Goal: Information Seeking & Learning: Check status

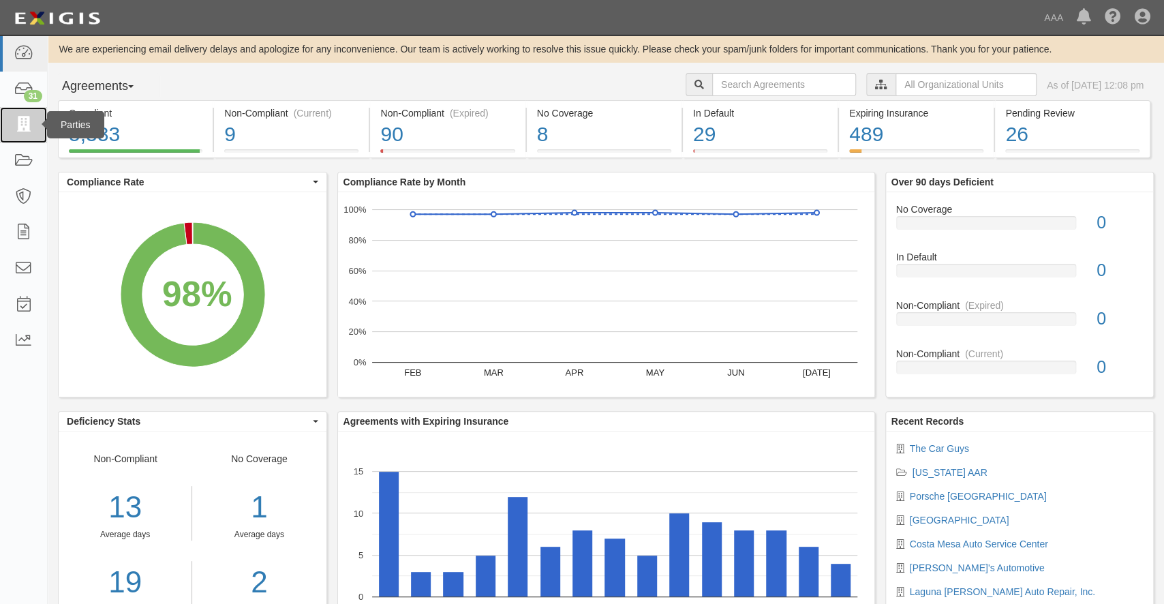
drag, startPoint x: 25, startPoint y: 119, endPoint x: 37, endPoint y: 123, distance: 13.8
click at [25, 119] on icon at bounding box center [23, 125] width 19 height 16
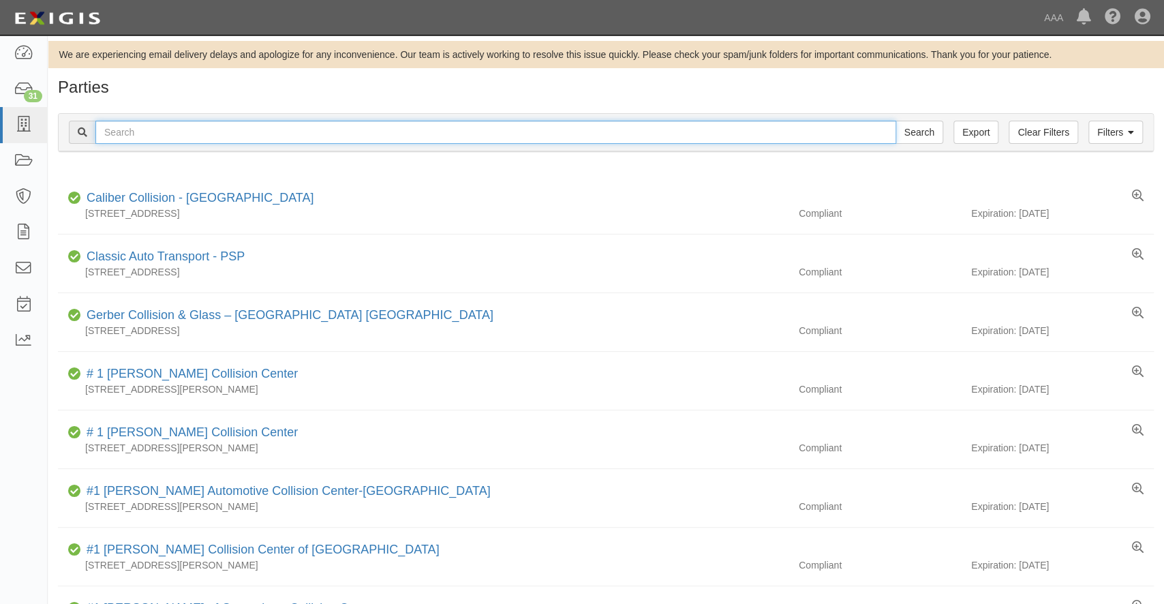
click at [147, 131] on input "text" at bounding box center [495, 132] width 800 height 23
type input "20373"
click at [1132, 131] on icon at bounding box center [1131, 133] width 6 height 10
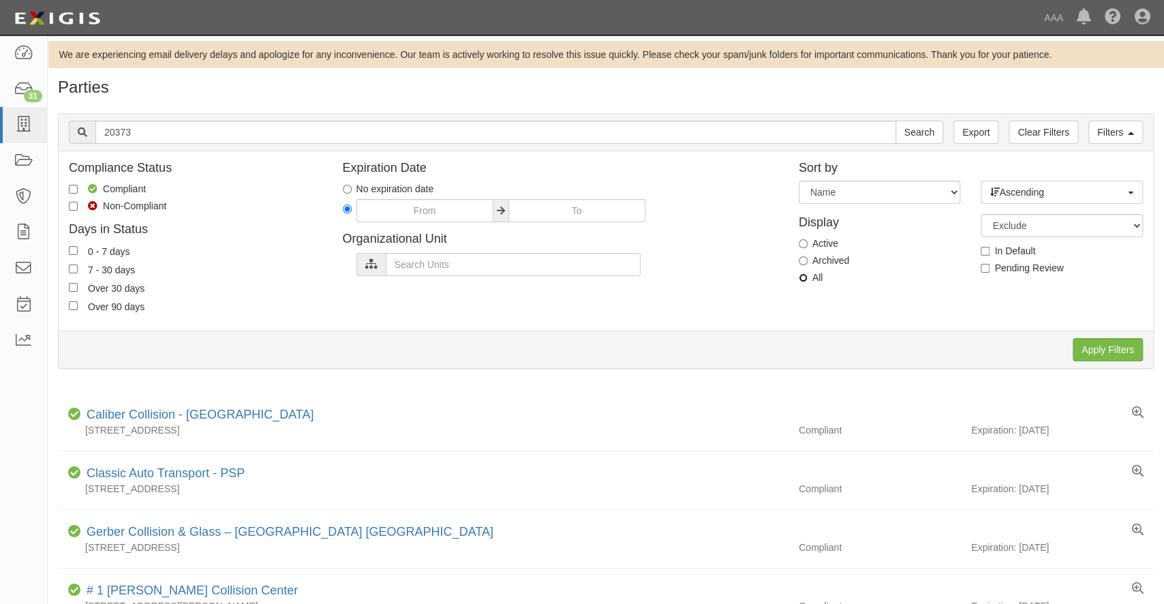
click at [800, 274] on input "All" at bounding box center [802, 277] width 9 height 9
radio input "true"
click at [910, 133] on input "Search" at bounding box center [919, 132] width 48 height 23
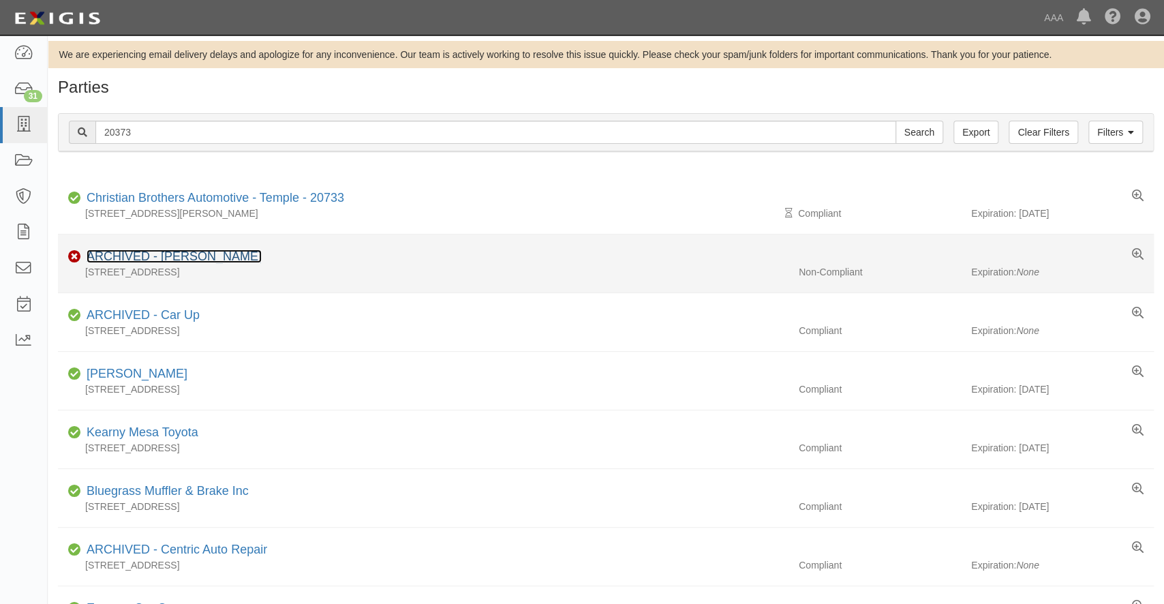
click at [174, 257] on link "ARCHIVED - George Chevrolet" at bounding box center [174, 256] width 175 height 14
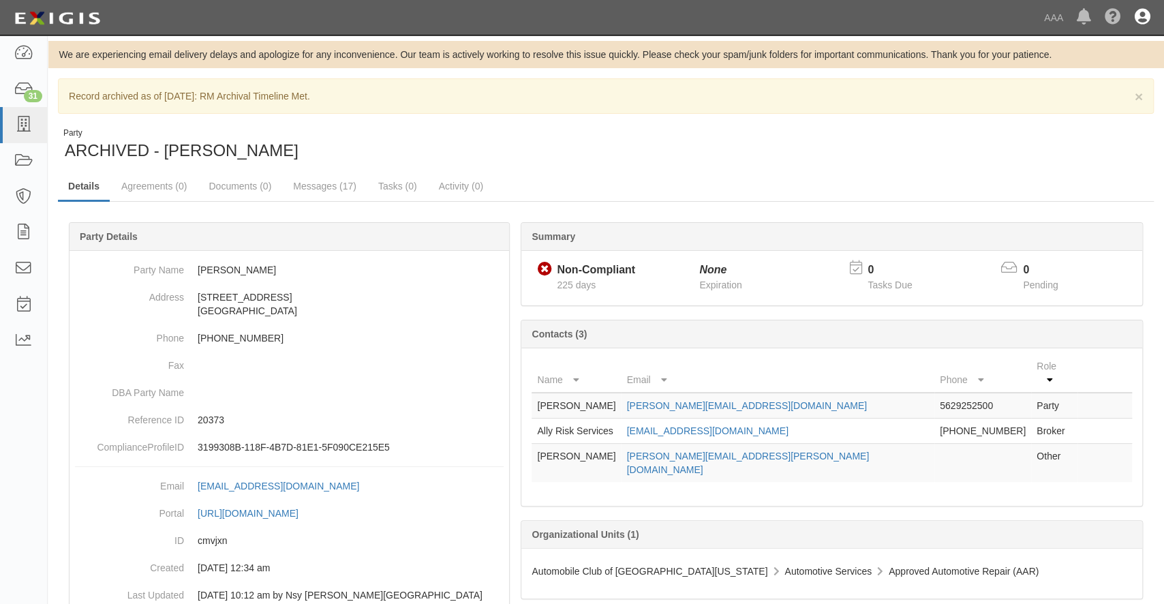
click at [1136, 21] on icon at bounding box center [1142, 18] width 16 height 16
click at [1069, 84] on link "Sign Out" at bounding box center [1102, 79] width 108 height 27
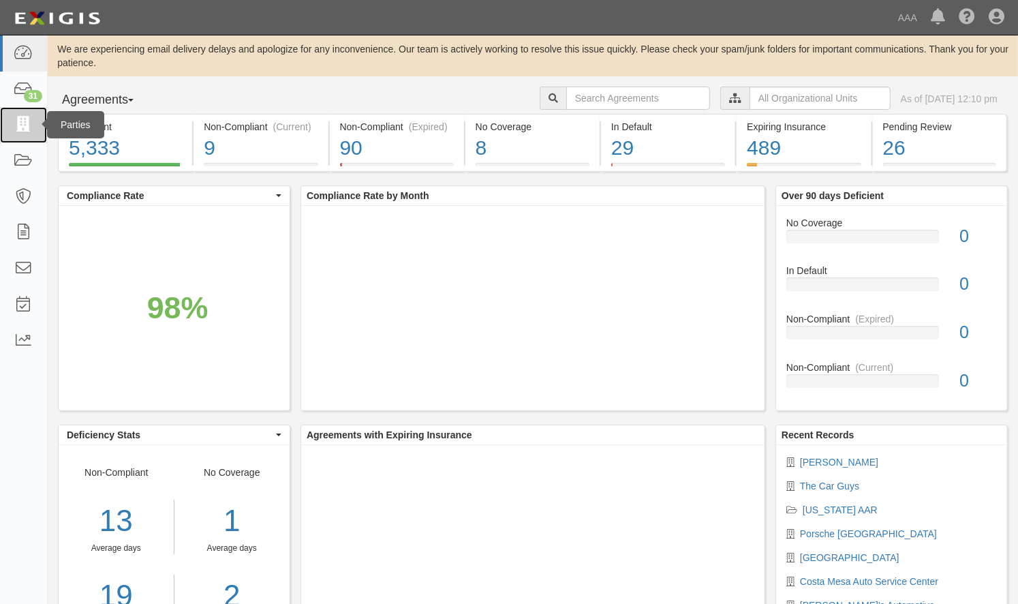
click at [20, 119] on icon at bounding box center [23, 125] width 19 height 16
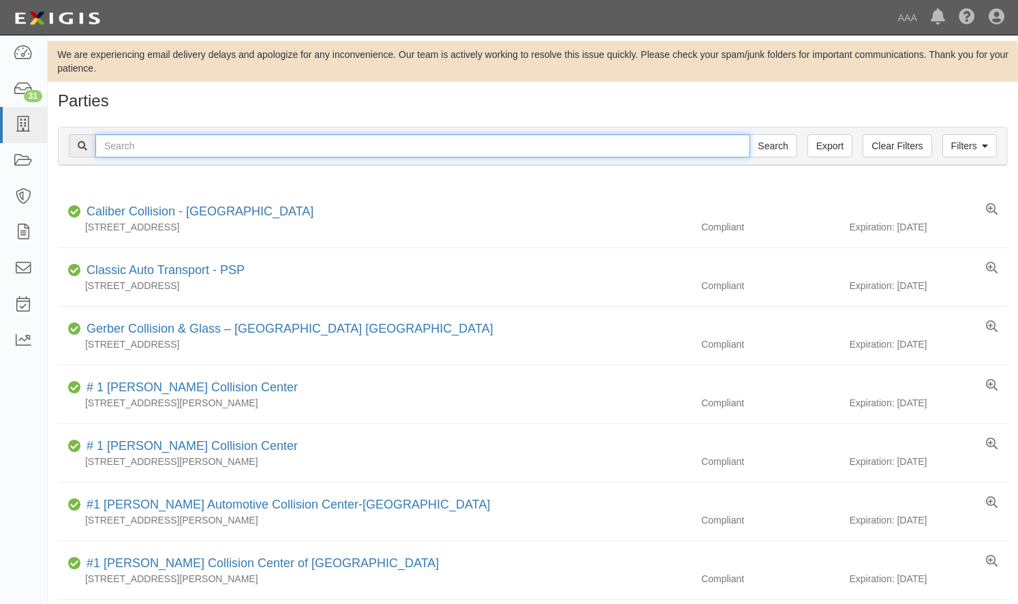
click at [119, 144] on input "text" at bounding box center [422, 145] width 655 height 23
type input "19960"
click at [749, 134] on input "Search" at bounding box center [773, 145] width 48 height 23
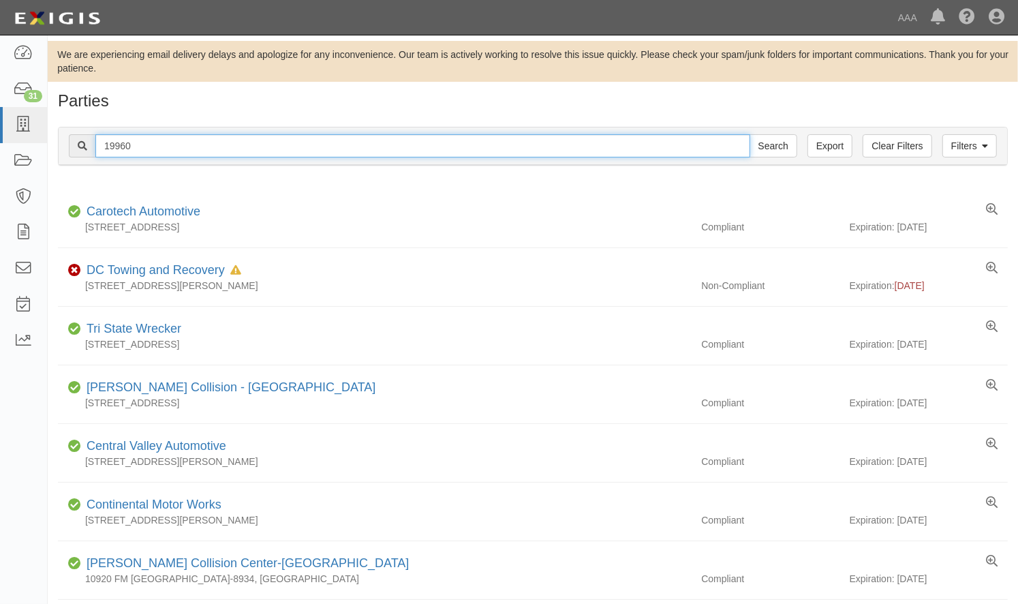
drag, startPoint x: 167, startPoint y: 149, endPoint x: 95, endPoint y: 142, distance: 72.5
click at [95, 142] on input "19960" at bounding box center [422, 145] width 655 height 23
type input "2303"
click at [749, 134] on input "Search" at bounding box center [773, 145] width 48 height 23
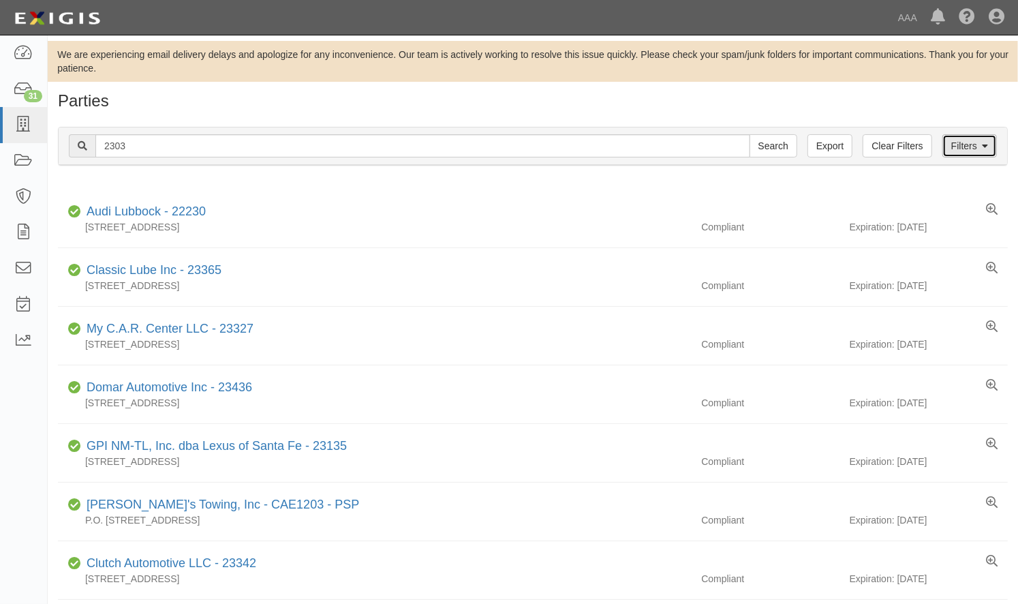
click at [994, 148] on link "Filters" at bounding box center [969, 145] width 55 height 23
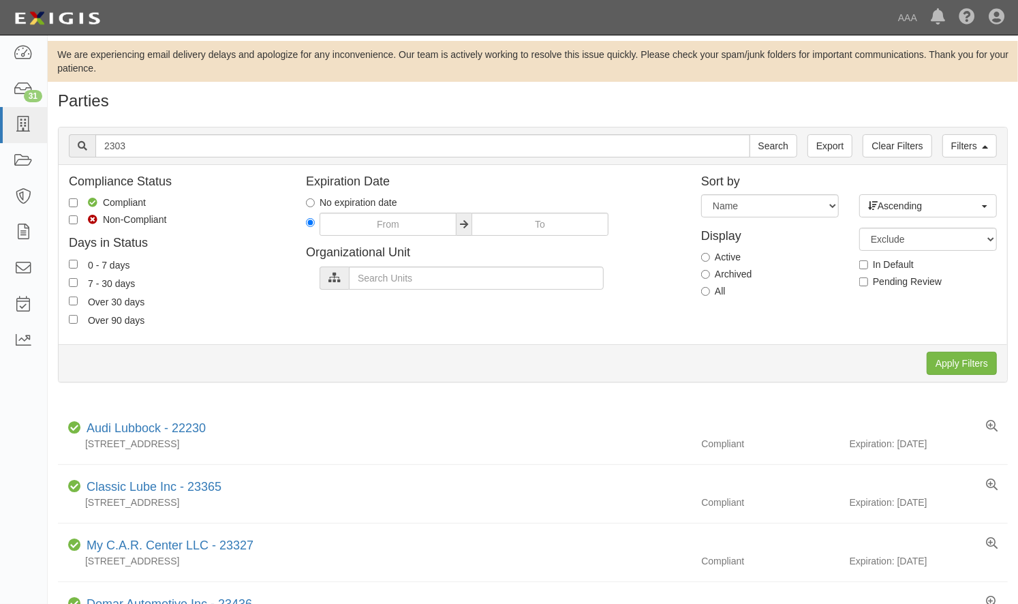
click at [700, 290] on div "Display Active Archived All" at bounding box center [770, 260] width 158 height 87
click at [708, 292] on input "All" at bounding box center [705, 291] width 9 height 9
radio input "true"
click at [765, 149] on input "Search" at bounding box center [773, 145] width 48 height 23
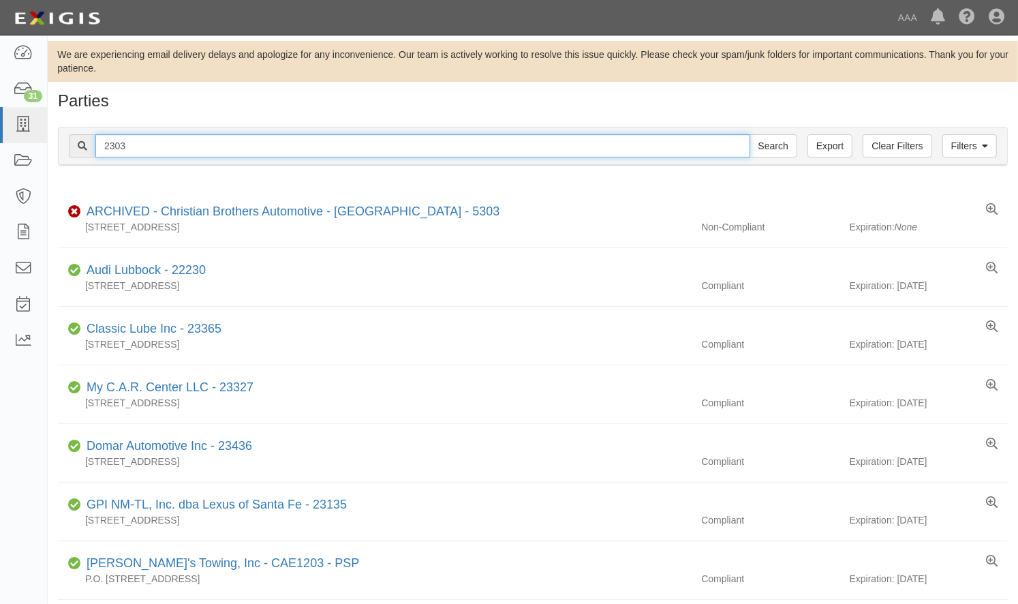
drag, startPoint x: 125, startPoint y: 148, endPoint x: 106, endPoint y: 144, distance: 19.5
click at [106, 144] on input "2303" at bounding box center [422, 145] width 655 height 23
type input "Westside Transmission"
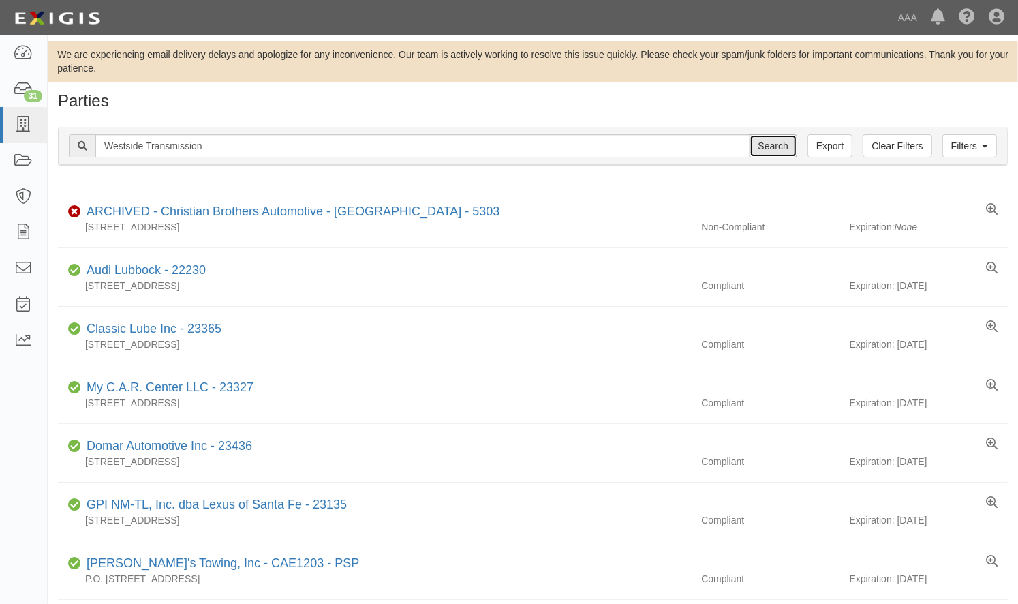
click at [779, 142] on input "Search" at bounding box center [773, 145] width 48 height 23
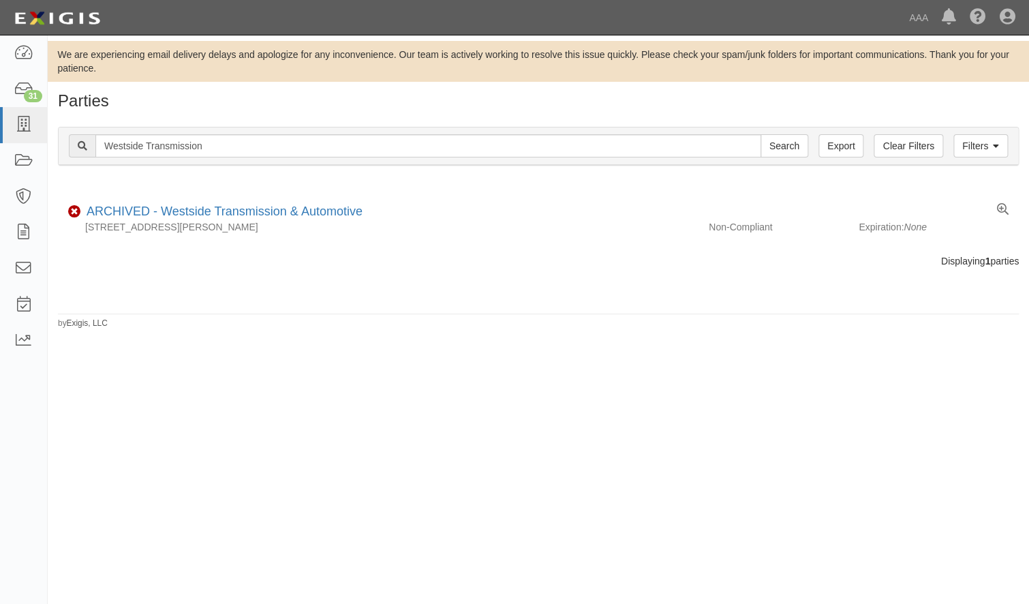
drag, startPoint x: 918, startPoint y: 412, endPoint x: 909, endPoint y: 389, distance: 25.0
click at [918, 412] on div "We are experiencing email delivery delays and apologize for any inconvenience. …" at bounding box center [514, 312] width 1029 height 543
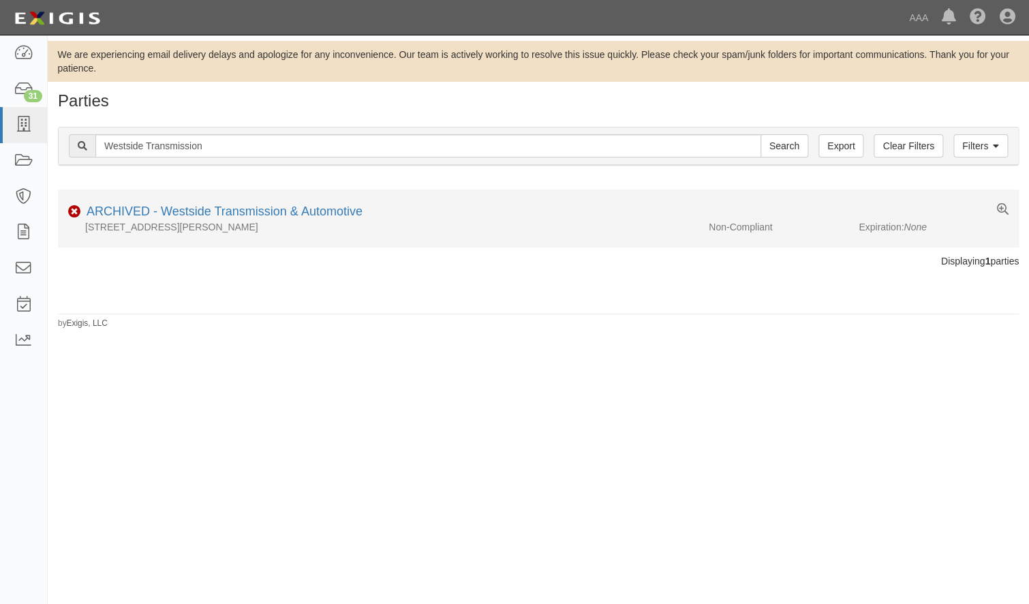
drag, startPoint x: 803, startPoint y: 292, endPoint x: 773, endPoint y: 230, distance: 69.2
click at [803, 292] on div "Parties Add Party Filters Clear Filters Export Westside Transmission Search Fil…" at bounding box center [538, 210] width 981 height 237
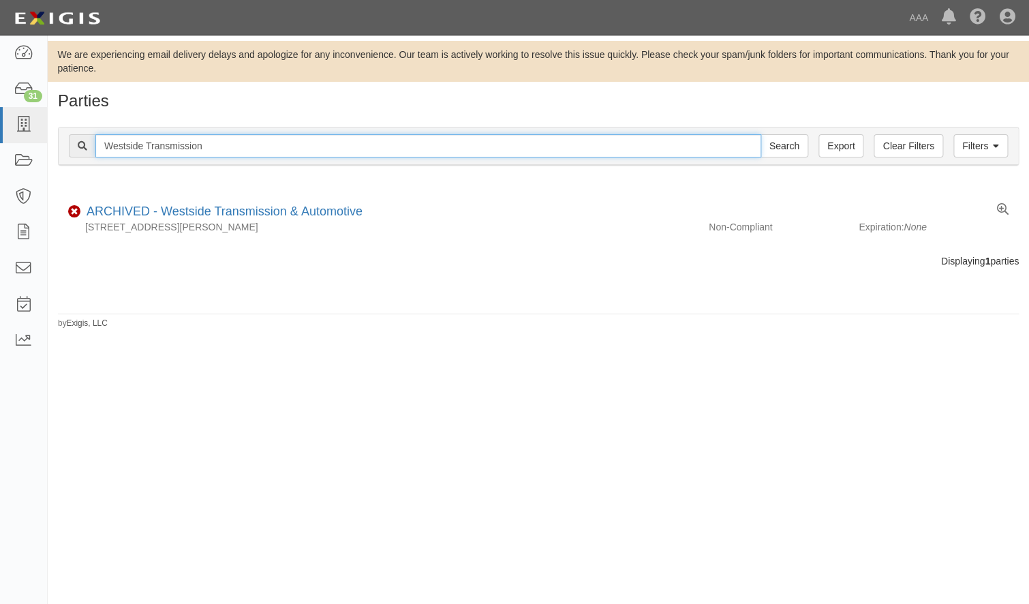
click at [229, 150] on input "Westside Transmission" at bounding box center [428, 145] width 666 height 23
drag, startPoint x: 172, startPoint y: 139, endPoint x: 78, endPoint y: 128, distance: 94.6
click at [78, 128] on div "Filters Clear Filters Export Westside Transmission Search Filters" at bounding box center [538, 145] width 959 height 37
type input "19960"
click at [760, 134] on input "Search" at bounding box center [784, 145] width 48 height 23
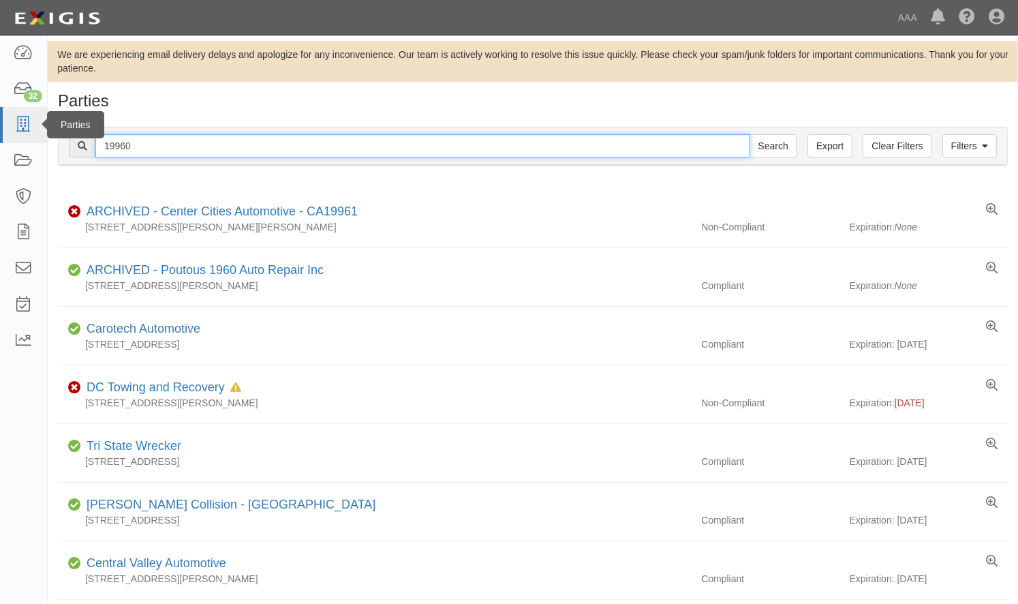
drag, startPoint x: 142, startPoint y: 148, endPoint x: 11, endPoint y: 129, distance: 132.2
click at [155, 140] on input "19960" at bounding box center [422, 145] width 655 height 23
drag, startPoint x: 161, startPoint y: 142, endPoint x: 104, endPoint y: 145, distance: 57.3
click at [104, 145] on input "19960" at bounding box center [422, 145] width 655 height 23
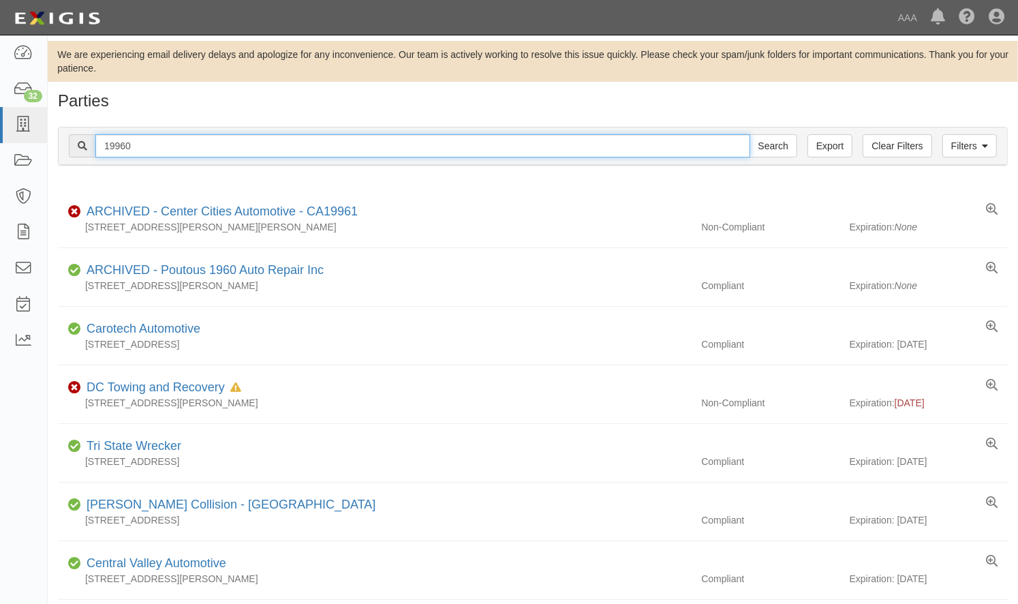
click at [101, 145] on input "19960" at bounding box center [422, 145] width 655 height 23
type input "0"
type input "20373"
click at [749, 134] on input "Search" at bounding box center [773, 145] width 48 height 23
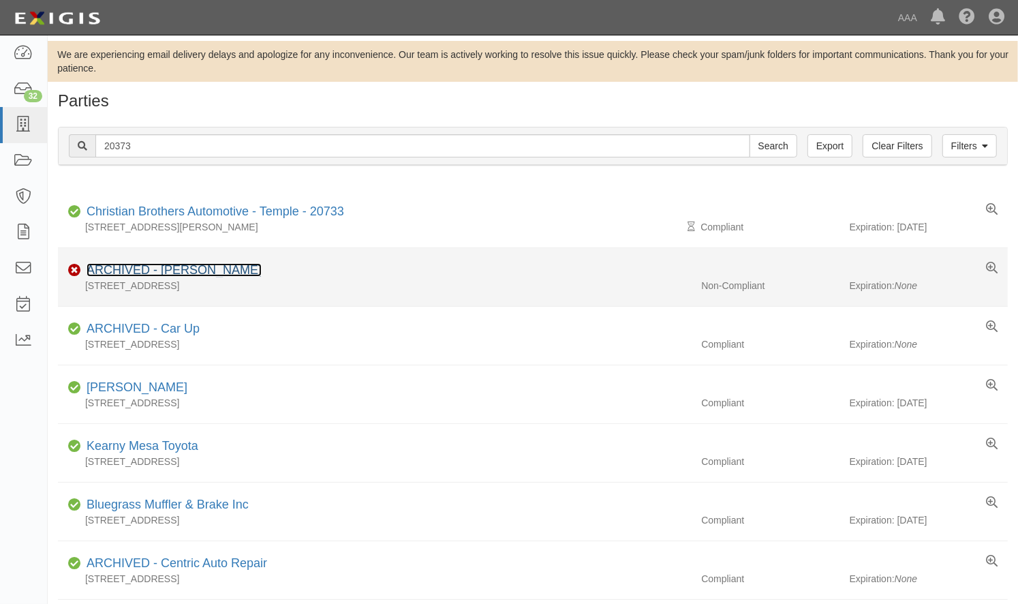
click at [213, 270] on link "ARCHIVED - [PERSON_NAME]" at bounding box center [174, 270] width 175 height 14
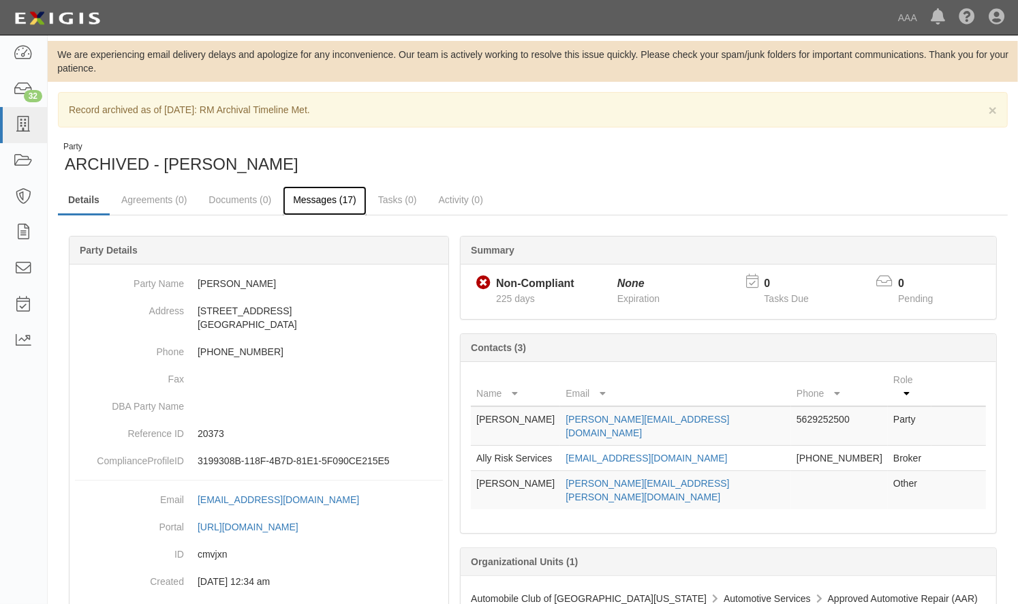
click at [326, 200] on link "Messages (17)" at bounding box center [325, 200] width 84 height 29
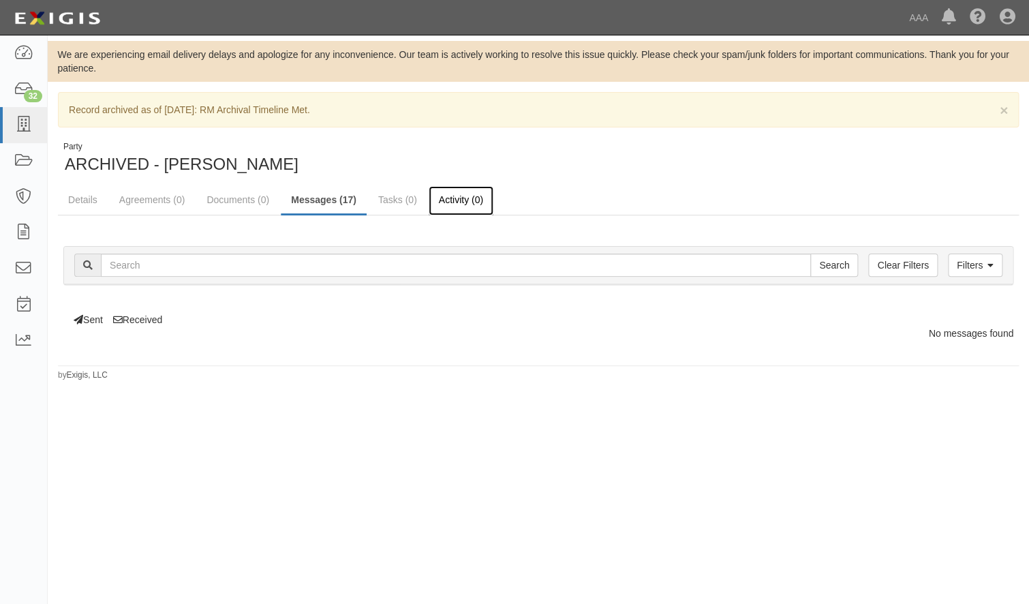
click at [454, 201] on link "Activity (0)" at bounding box center [461, 200] width 65 height 29
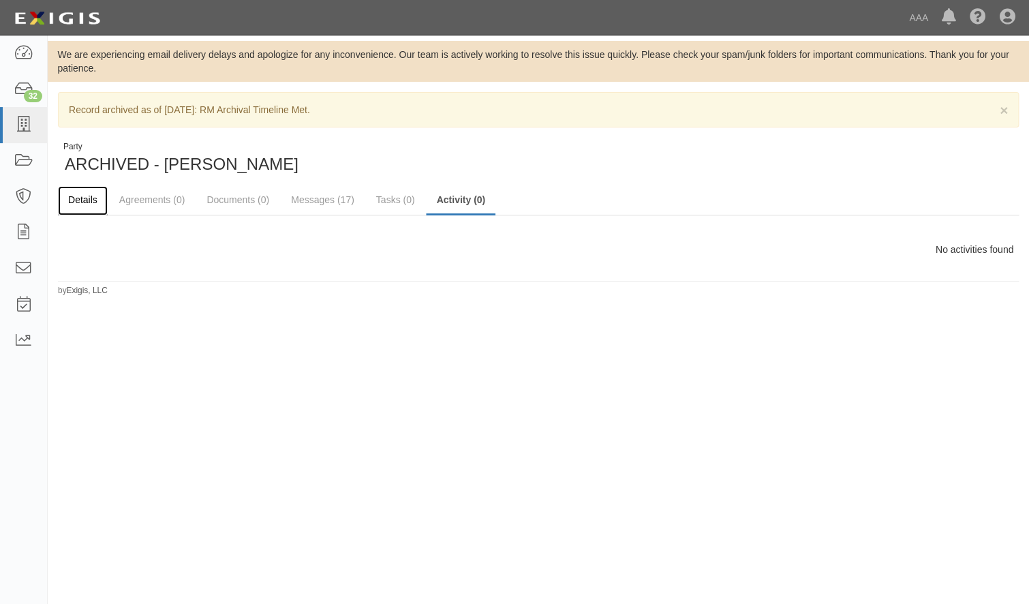
click at [80, 198] on link "Details" at bounding box center [83, 200] width 50 height 29
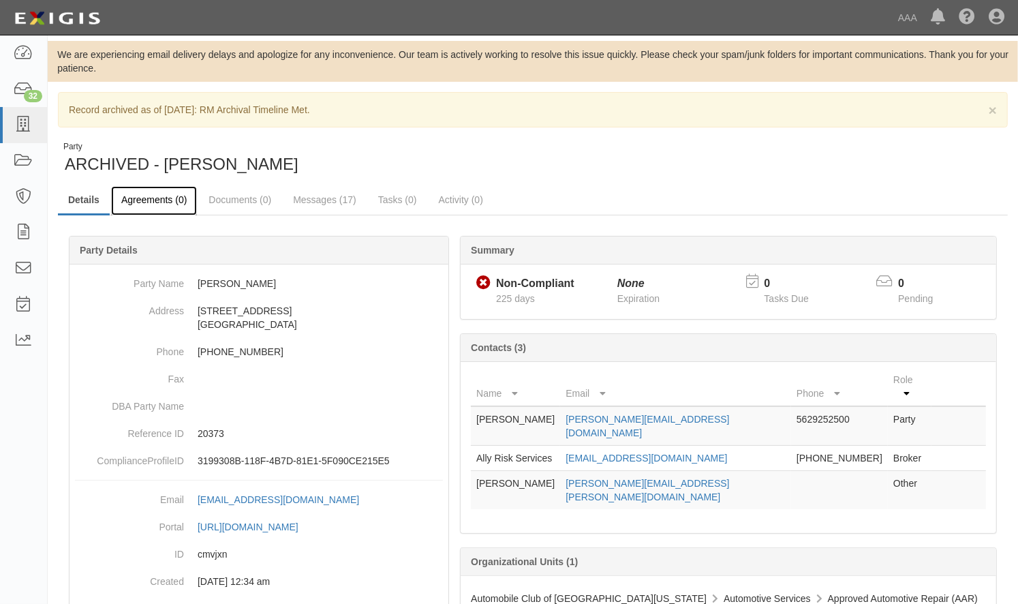
click at [157, 199] on link "Agreements (0)" at bounding box center [154, 200] width 86 height 29
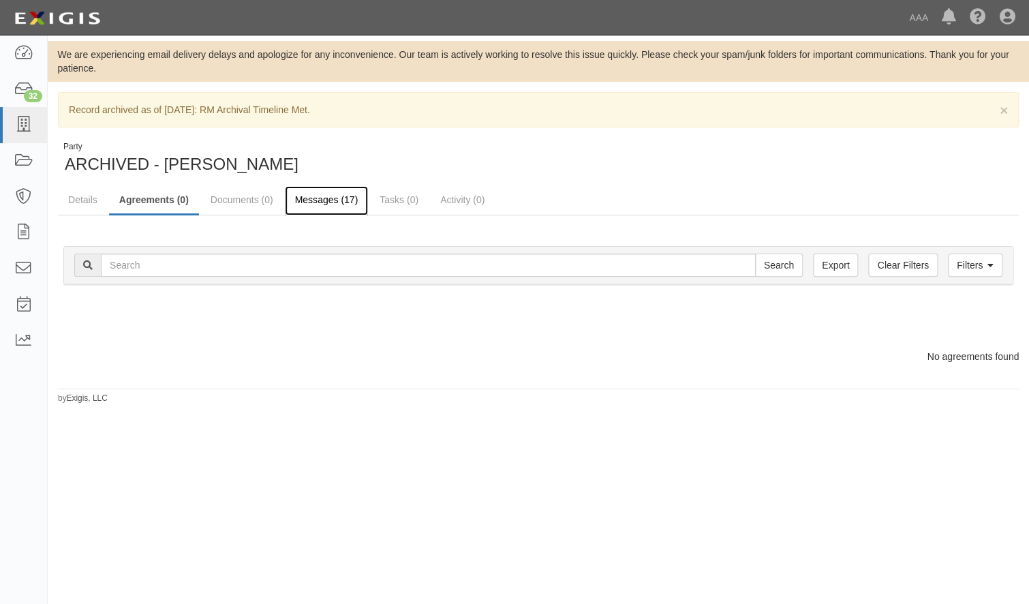
click at [315, 204] on link "Messages (17)" at bounding box center [327, 200] width 84 height 29
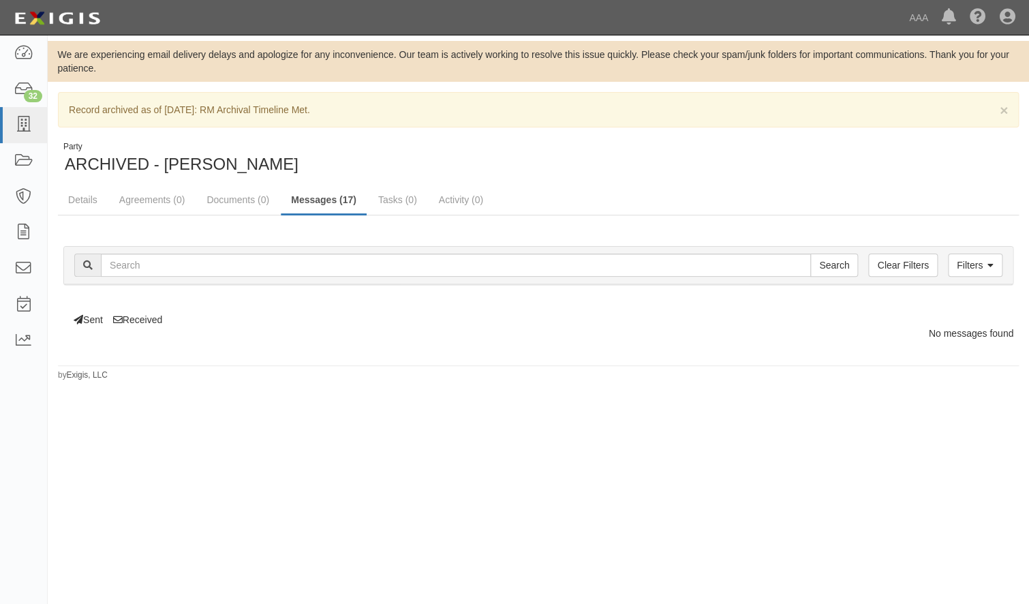
click at [88, 318] on div "Sent Received" at bounding box center [538, 312] width 970 height 28
click at [141, 313] on div "Sent Received" at bounding box center [538, 312] width 970 height 28
click at [183, 320] on div "Sent Received" at bounding box center [538, 312] width 970 height 28
click at [74, 199] on link "Details" at bounding box center [83, 200] width 50 height 29
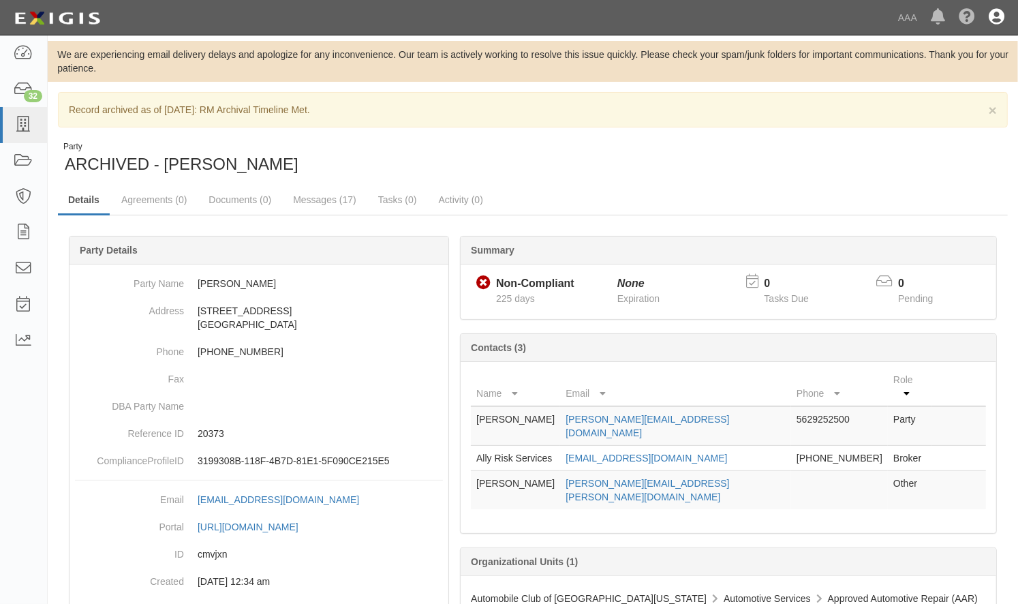
click at [991, 14] on icon at bounding box center [997, 18] width 16 height 16
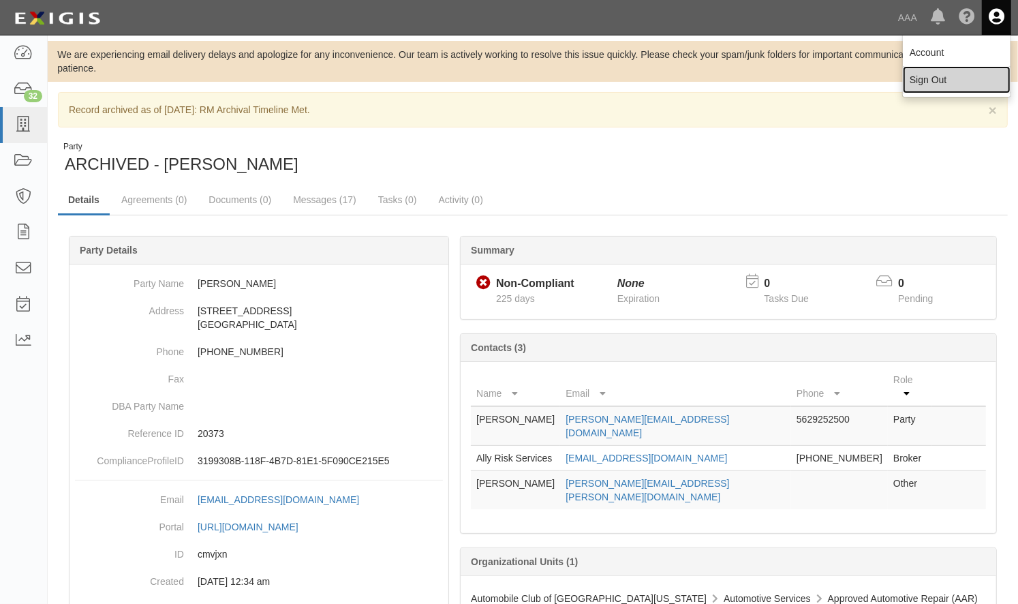
click at [939, 83] on link "Sign Out" at bounding box center [957, 79] width 108 height 27
